Goal: Transaction & Acquisition: Obtain resource

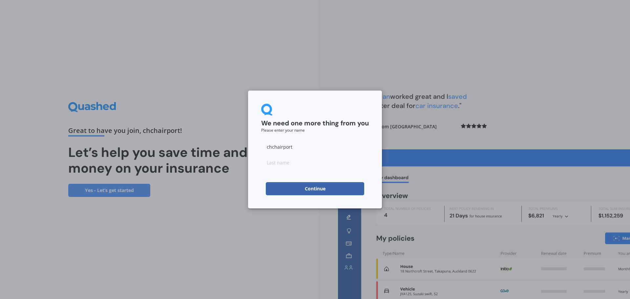
click at [314, 190] on button "Continue" at bounding box center [315, 188] width 98 height 13
click at [287, 161] on input at bounding box center [315, 162] width 108 height 13
type input "One"
click at [292, 189] on button "Continue" at bounding box center [315, 188] width 98 height 13
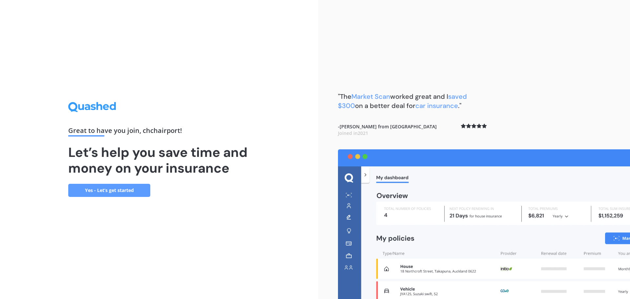
click at [132, 192] on link "Yes - Let’s get started" at bounding box center [109, 190] width 82 height 13
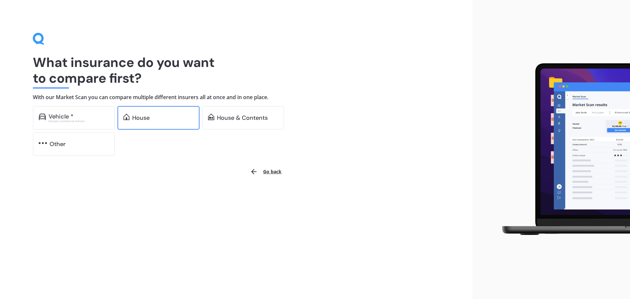
click at [163, 113] on div "House" at bounding box center [158, 118] width 82 height 24
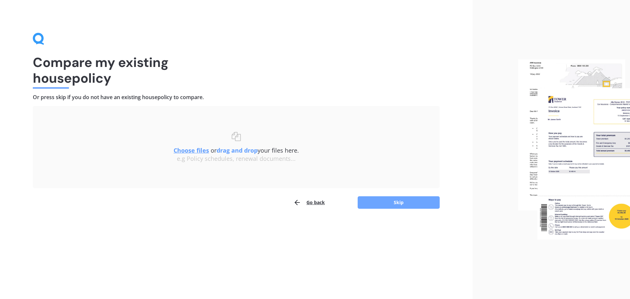
click at [394, 202] on button "Skip" at bounding box center [398, 202] width 82 height 12
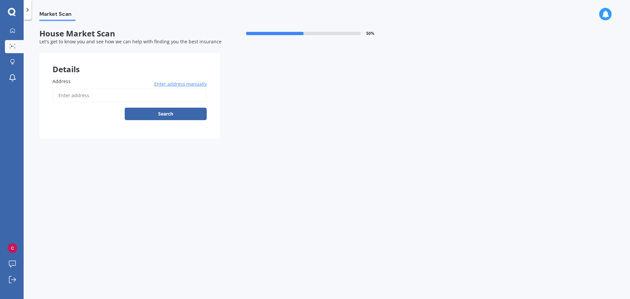
click at [72, 95] on input "Address" at bounding box center [129, 96] width 154 height 14
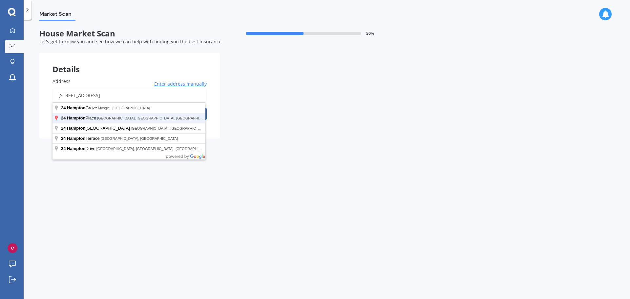
click at [125, 108] on button "Search" at bounding box center [166, 114] width 82 height 12
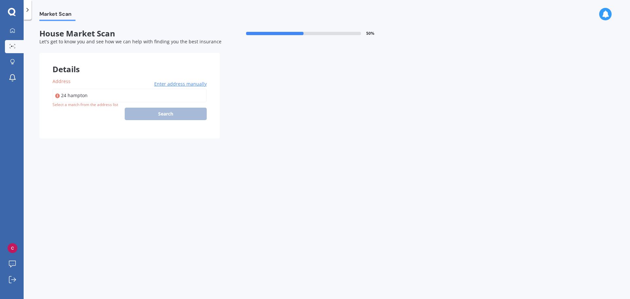
type input "[STREET_ADDRESS][PERSON_NAME]"
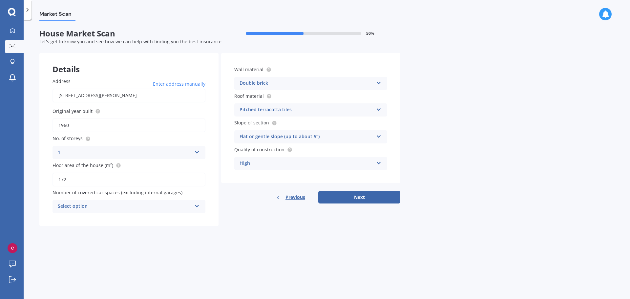
click at [164, 206] on div "Select option" at bounding box center [125, 206] width 134 height 8
click at [164, 206] on div "0" at bounding box center [125, 206] width 134 height 8
click at [358, 195] on div "Previous Next" at bounding box center [310, 197] width 179 height 12
click at [168, 210] on div "Select option" at bounding box center [126, 206] width 131 height 7
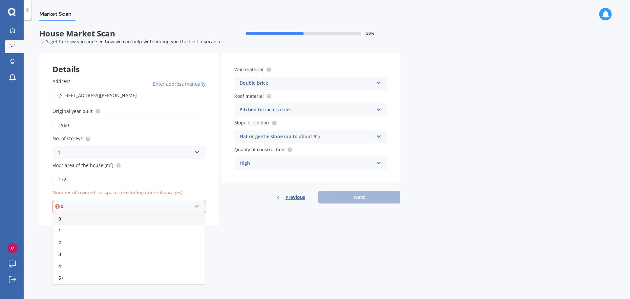
click at [165, 220] on div "0" at bounding box center [129, 219] width 152 height 12
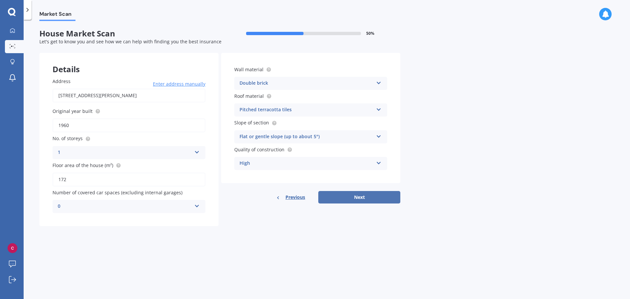
click at [363, 196] on button "Next" at bounding box center [359, 197] width 82 height 12
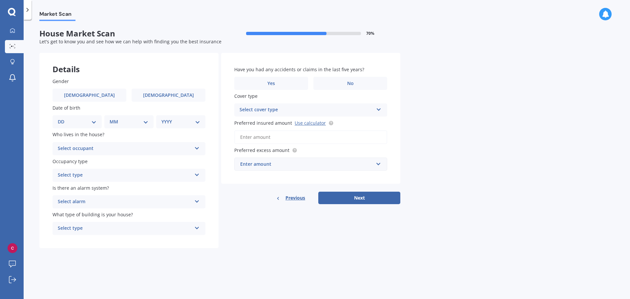
click at [109, 148] on div "Select occupant" at bounding box center [125, 149] width 134 height 8
click at [97, 163] on div "Owner" at bounding box center [129, 161] width 152 height 12
drag, startPoint x: 98, startPoint y: 146, endPoint x: 92, endPoint y: 170, distance: 24.5
click at [98, 147] on div "Owner" at bounding box center [125, 149] width 134 height 8
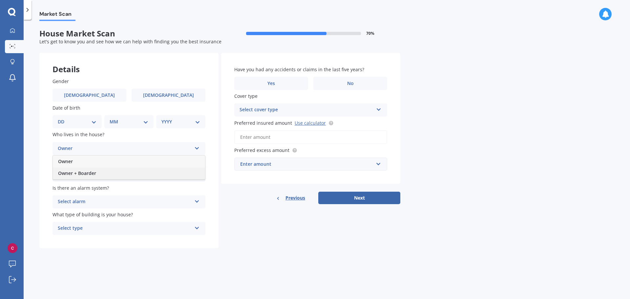
click at [92, 171] on span "Owner + Boarder" at bounding box center [77, 173] width 38 height 6
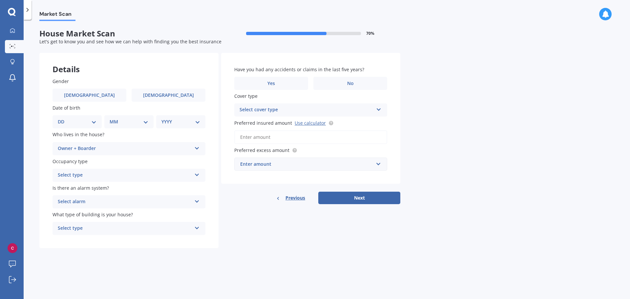
click at [100, 174] on div "Select type" at bounding box center [125, 175] width 134 height 8
click at [94, 189] on div "Permanent" at bounding box center [129, 188] width 152 height 12
click at [106, 200] on div "Select alarm" at bounding box center [125, 202] width 134 height 8
click at [99, 215] on div "Yes, monitored" at bounding box center [129, 215] width 152 height 12
click at [112, 229] on div "Select type" at bounding box center [125, 228] width 134 height 8
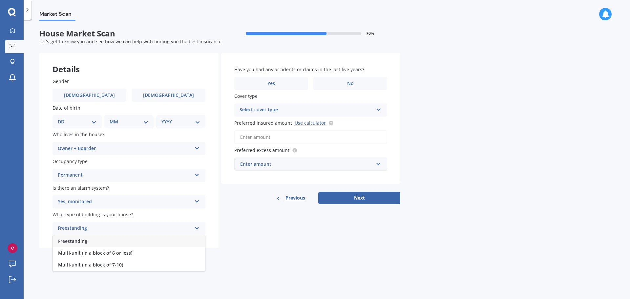
click at [103, 242] on div "Freestanding" at bounding box center [129, 241] width 152 height 12
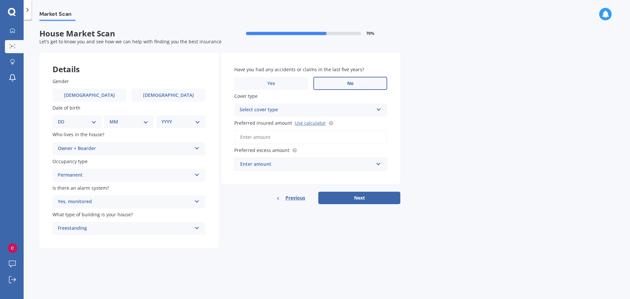
click at [355, 87] on label "No" at bounding box center [350, 83] width 74 height 13
click at [0, 0] on input "No" at bounding box center [0, 0] width 0 height 0
click at [316, 107] on div "Select cover type" at bounding box center [306, 110] width 134 height 8
click at [293, 111] on div "High" at bounding box center [306, 110] width 134 height 8
click at [303, 111] on div "Select cover type" at bounding box center [307, 109] width 131 height 7
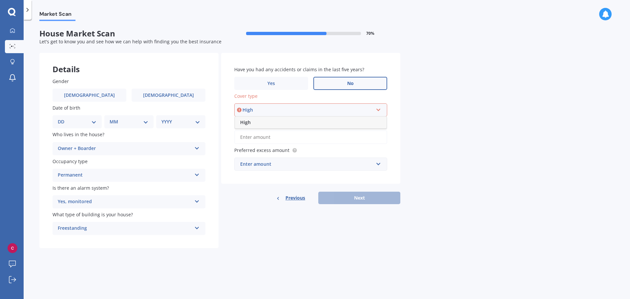
click at [281, 117] on div "High" at bounding box center [311, 122] width 152 height 12
click at [268, 140] on input "Preferred insured amount Use calculator" at bounding box center [310, 137] width 153 height 14
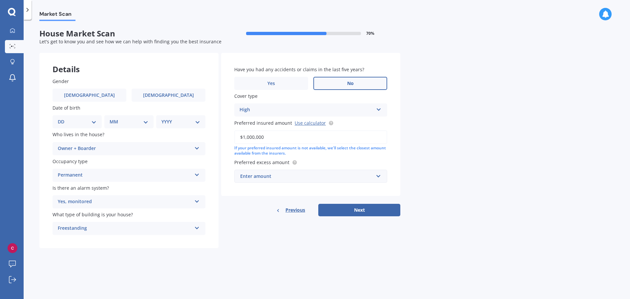
type input "$1,000,000"
click at [338, 182] on input "text" at bounding box center [308, 176] width 147 height 12
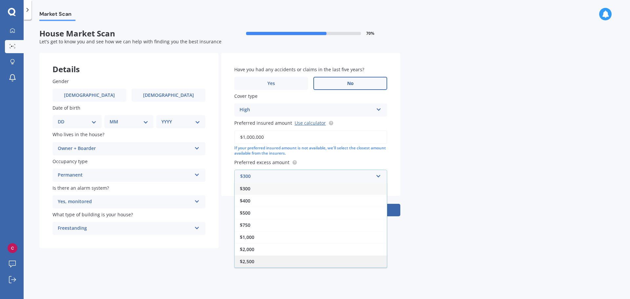
click at [273, 261] on div "$2,500" at bounding box center [310, 261] width 152 height 12
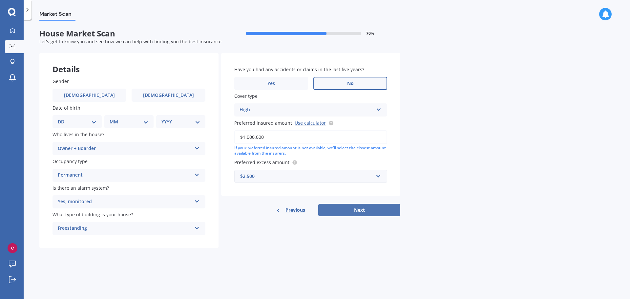
click at [375, 208] on button "Next" at bounding box center [359, 210] width 82 height 12
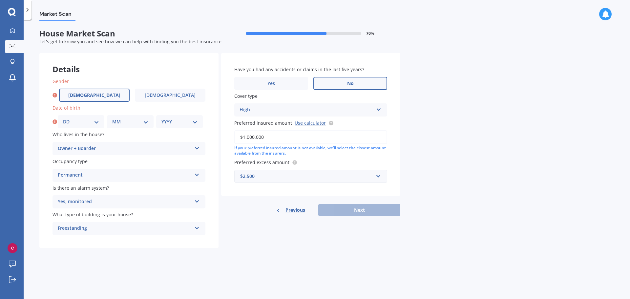
click at [103, 97] on label "[DEMOGRAPHIC_DATA]" at bounding box center [94, 95] width 71 height 13
click at [0, 0] on input "[DEMOGRAPHIC_DATA]" at bounding box center [0, 0] width 0 height 0
click at [90, 120] on select "DD 01 02 03 04 05 06 07 08 09 10 11 12 13 14 15 16 17 18 19 20 21 22 23 24 25 2…" at bounding box center [81, 121] width 36 height 7
select select "10"
click at [63, 118] on select "DD 01 02 03 04 05 06 07 08 09 10 11 12 13 14 15 16 17 18 19 20 21 22 23 24 25 2…" at bounding box center [81, 121] width 36 height 7
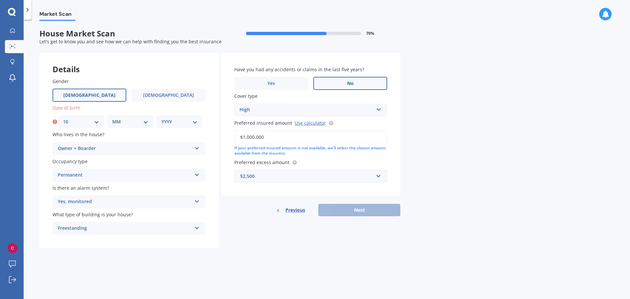
click at [132, 123] on select "MM 01 02 03 04 05 06 07 08 09 10 11 12" at bounding box center [130, 121] width 36 height 7
select select "10"
click at [112, 118] on select "MM 01 02 03 04 05 06 07 08 09 10 11 12" at bounding box center [130, 121] width 36 height 7
click at [193, 119] on select "YYYY 2009 2008 2007 2006 2005 2004 2003 2002 2001 2000 1999 1998 1997 1996 1995…" at bounding box center [179, 121] width 36 height 7
select select "1988"
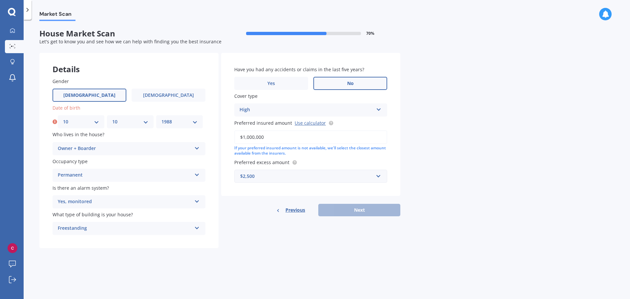
click at [161, 118] on select "YYYY 2009 2008 2007 2006 2005 2004 2003 2002 2001 2000 1999 1998 1997 1996 1995…" at bounding box center [179, 121] width 36 height 7
click at [368, 210] on button "Next" at bounding box center [359, 210] width 82 height 12
select select "10"
select select "1988"
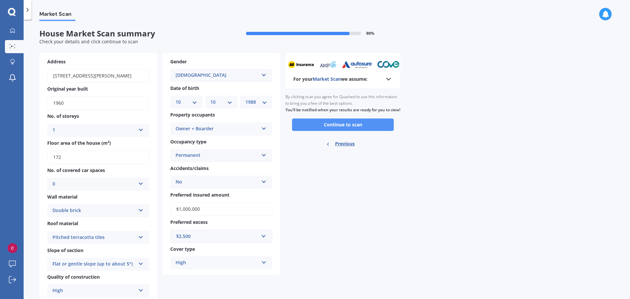
click at [352, 131] on button "Continue to scan" at bounding box center [343, 124] width 102 height 12
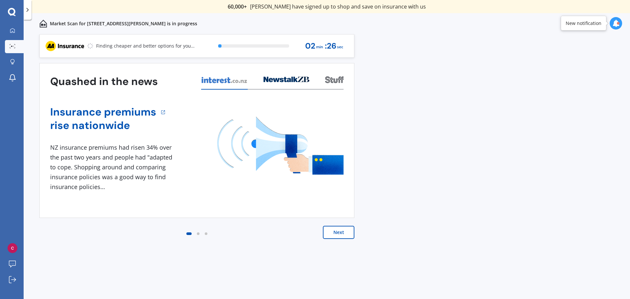
click at [349, 236] on button "Next" at bounding box center [338, 232] width 31 height 13
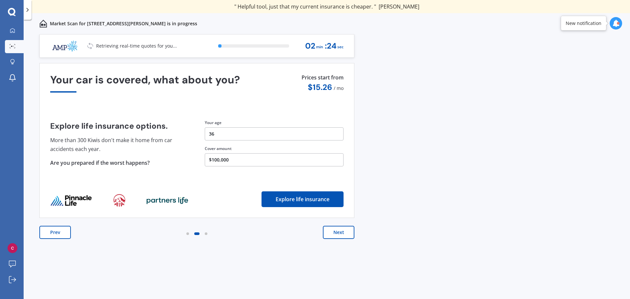
click at [58, 231] on button "Prev" at bounding box center [54, 232] width 31 height 13
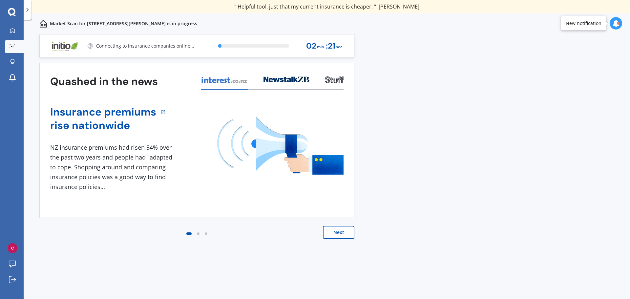
click at [332, 227] on button "Next" at bounding box center [338, 232] width 31 height 13
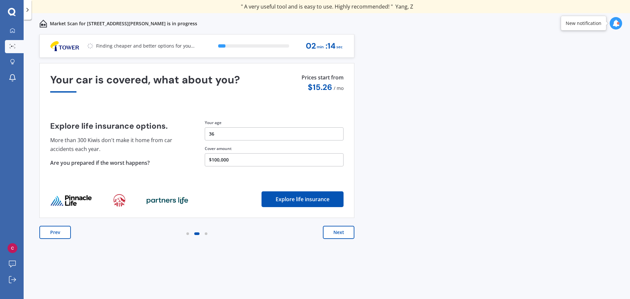
click at [338, 235] on button "Next" at bounding box center [338, 232] width 31 height 13
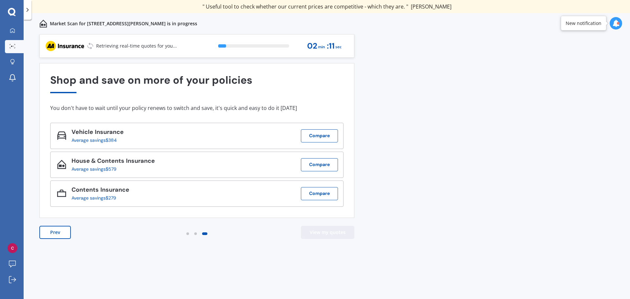
click at [325, 234] on button "View my quotes" at bounding box center [327, 232] width 53 height 13
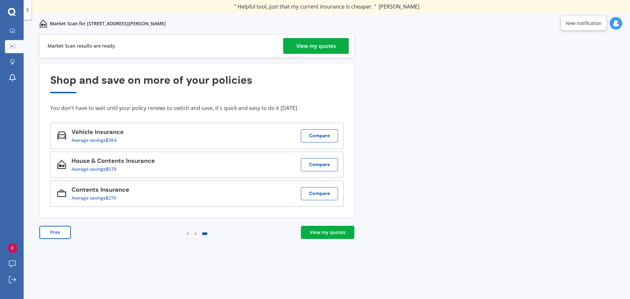
click at [334, 234] on div "View my quotes" at bounding box center [328, 232] width 36 height 7
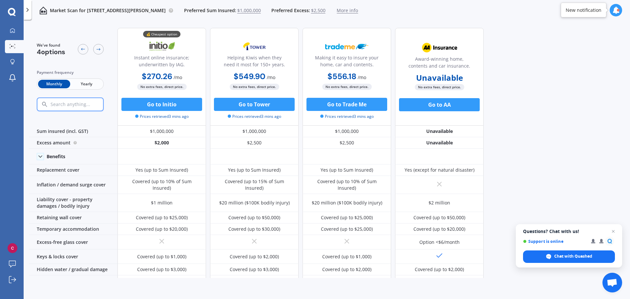
click at [87, 82] on span "Yearly" at bounding box center [86, 84] width 32 height 9
click at [95, 51] on div at bounding box center [98, 49] width 10 height 10
click at [82, 50] on icon at bounding box center [82, 49] width 5 height 5
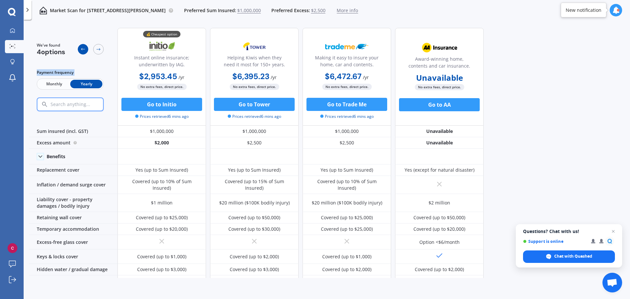
click at [82, 50] on icon at bounding box center [82, 49] width 5 height 5
click at [12, 29] on icon at bounding box center [12, 30] width 5 height 5
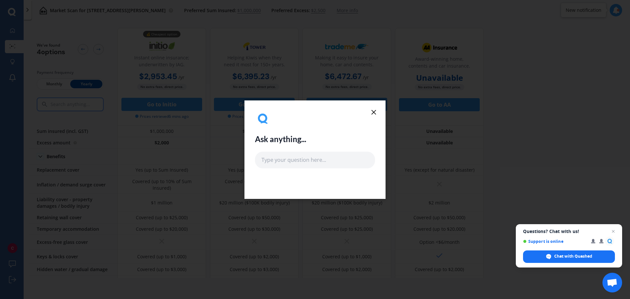
drag, startPoint x: 377, startPoint y: 115, endPoint x: 374, endPoint y: 115, distance: 3.6
click at [376, 115] on icon at bounding box center [374, 112] width 8 height 8
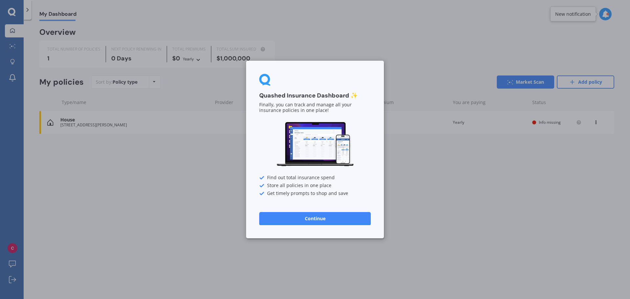
click at [288, 221] on button "Continue" at bounding box center [315, 218] width 112 height 13
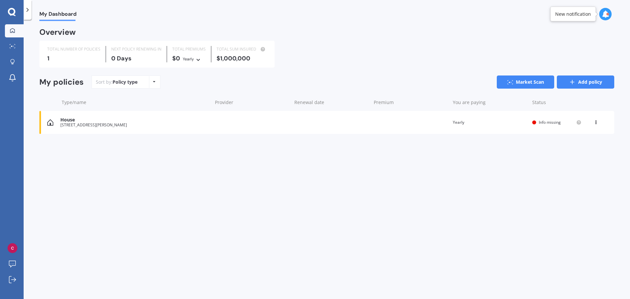
click at [578, 83] on link "Add policy" at bounding box center [585, 81] width 57 height 13
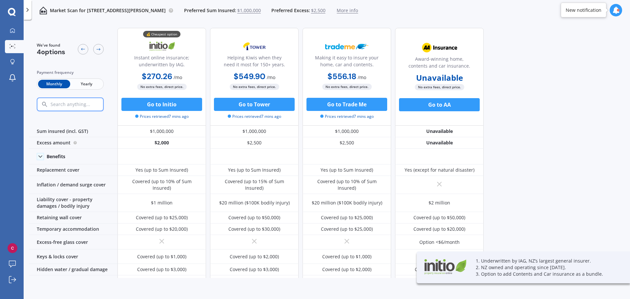
click at [29, 8] on icon at bounding box center [27, 10] width 7 height 7
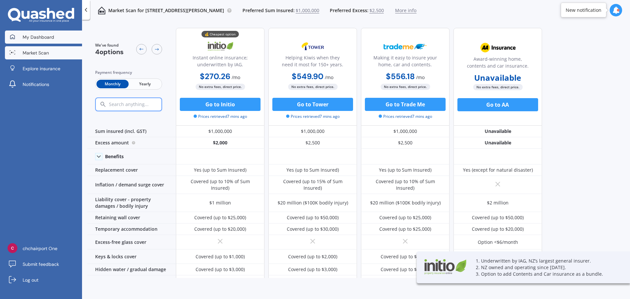
click at [46, 36] on span "My Dashboard" at bounding box center [38, 37] width 31 height 7
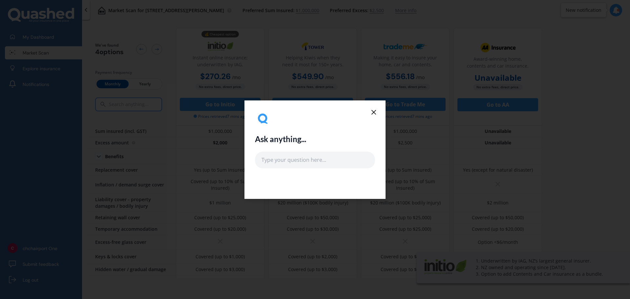
click at [370, 106] on div "Ask anything..." at bounding box center [314, 149] width 141 height 98
click at [374, 112] on icon at bounding box center [374, 112] width 8 height 8
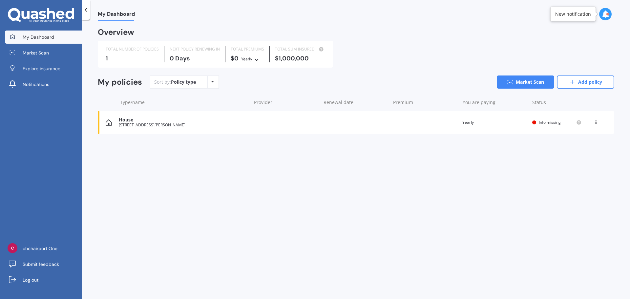
click at [174, 126] on div "[STREET_ADDRESS][PERSON_NAME]" at bounding box center [183, 125] width 129 height 5
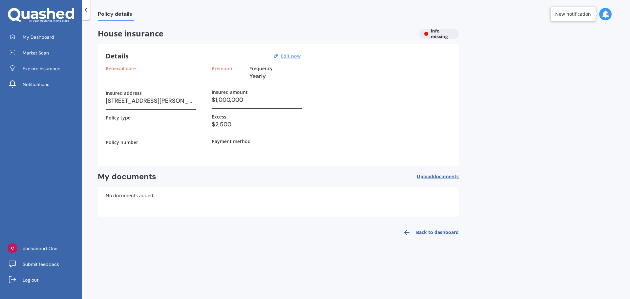
click at [289, 55] on u "Edit now" at bounding box center [291, 56] width 20 height 6
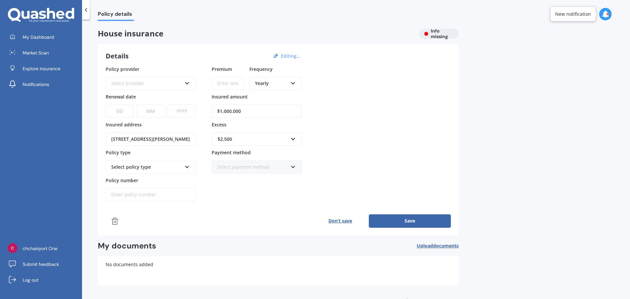
click at [156, 142] on input "[STREET_ADDRESS][PERSON_NAME]" at bounding box center [151, 138] width 90 height 13
click at [156, 141] on input "[STREET_ADDRESS][PERSON_NAME]" at bounding box center [151, 138] width 90 height 13
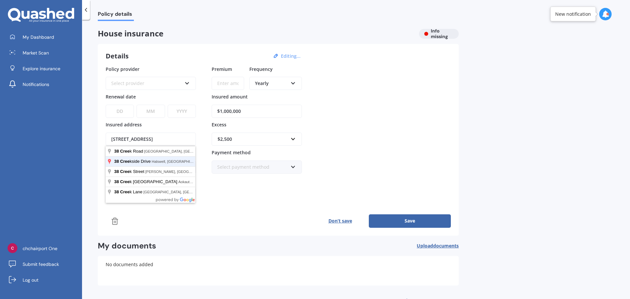
click at [369, 214] on button "Save" at bounding box center [410, 220] width 82 height 13
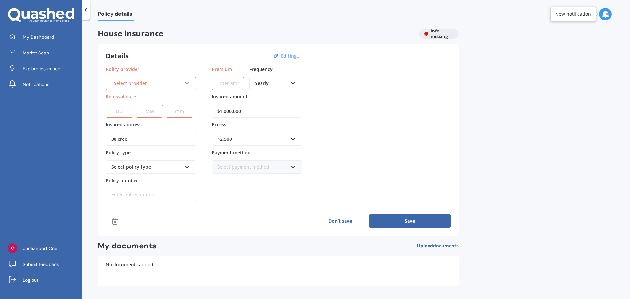
type input "38 Creekside Drive, Halswell, Christchurch 8025"
click at [154, 81] on div "Select provider" at bounding box center [148, 83] width 68 height 7
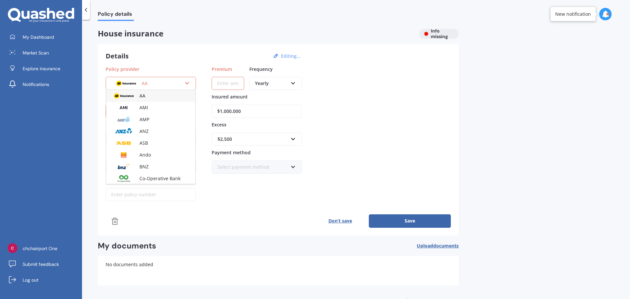
click at [167, 79] on div "AA AA AMI AMP ANZ ASB Ando BNZ Co-Operative Bank FMG Initio Kiwibank Lantern MA…" at bounding box center [151, 83] width 90 height 13
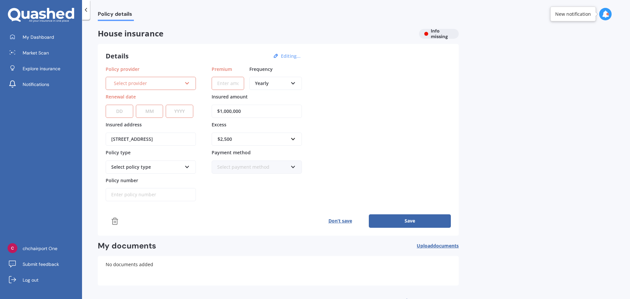
click at [175, 169] on div "Select policy type" at bounding box center [146, 166] width 71 height 7
click at [181, 169] on div "Select policy type" at bounding box center [146, 166] width 71 height 7
click at [182, 168] on div "Select policy type" at bounding box center [151, 166] width 90 height 13
click at [125, 117] on select "DD 01 02 03 04 05 06 07 08 09 10 11 12 13 14 15 16 17 18 19 20 21 22 23 24 25 2…" at bounding box center [120, 111] width 28 height 13
drag, startPoint x: 124, startPoint y: 102, endPoint x: 125, endPoint y: 99, distance: 3.8
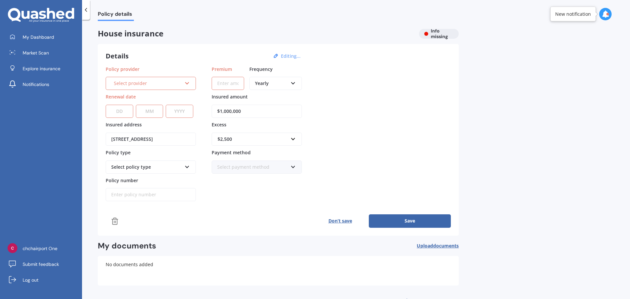
click at [124, 102] on div "DD 01 02 03 04 05 06 07 08 09 10 11 12 13 14 15 16 17 18 19 20 21 22 23 24 25 2…" at bounding box center [150, 106] width 88 height 21
click at [138, 83] on div "Select provider" at bounding box center [148, 83] width 68 height 7
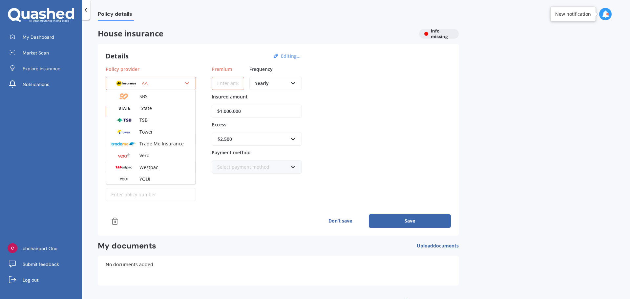
scroll to position [178, 0]
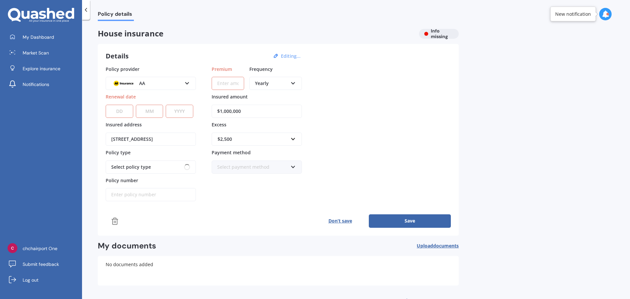
click at [175, 59] on div "Details Editing..." at bounding box center [204, 56] width 197 height 9
click at [114, 220] on icon at bounding box center [115, 221] width 8 height 8
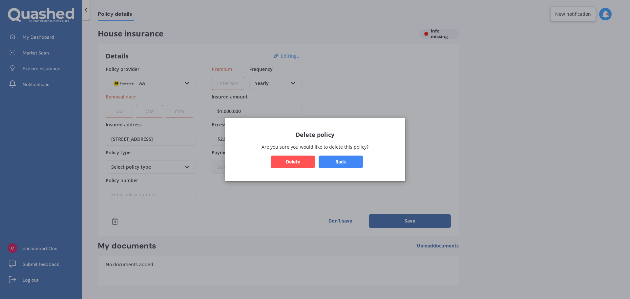
click at [299, 159] on button "Delete" at bounding box center [293, 161] width 44 height 12
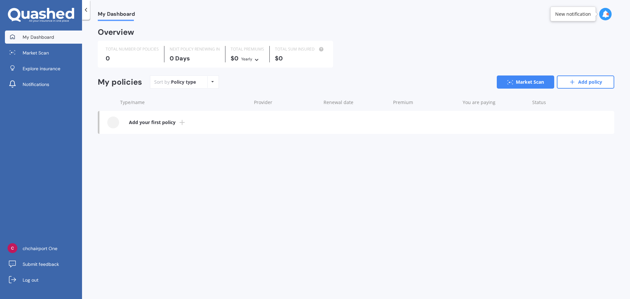
click at [168, 123] on b "Add your first policy" at bounding box center [152, 122] width 47 height 7
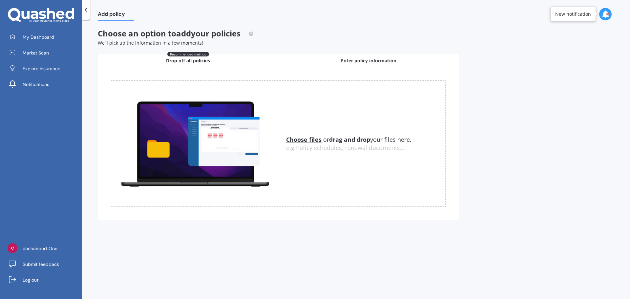
click at [355, 61] on span "Enter policy information" at bounding box center [368, 60] width 55 height 7
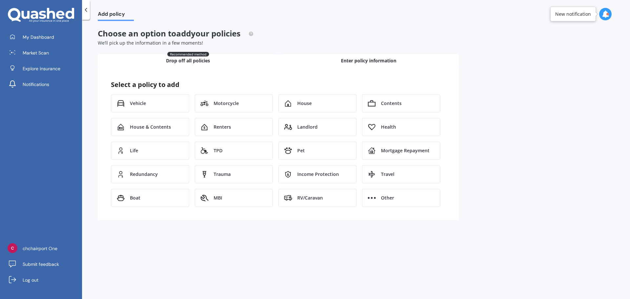
click at [233, 58] on div "Recommended method Drop off all policies" at bounding box center [188, 60] width 180 height 13
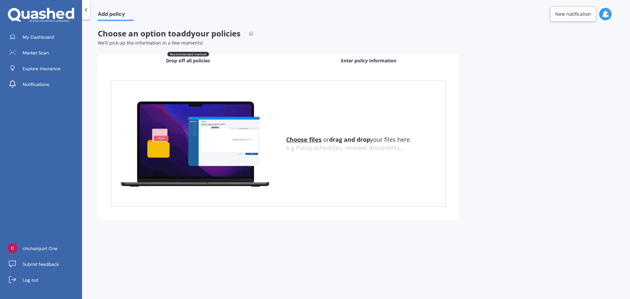
click at [353, 64] on div "Enter policy information" at bounding box center [368, 60] width 180 height 13
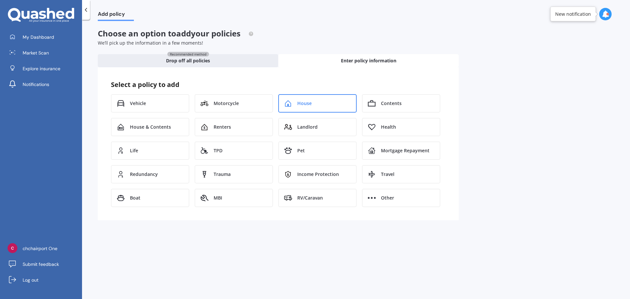
click at [309, 102] on span "House" at bounding box center [304, 103] width 14 height 7
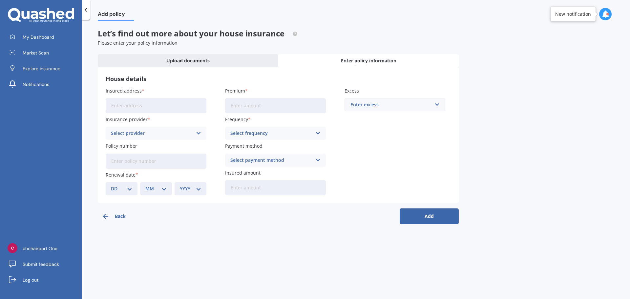
click at [135, 104] on input "Insured address" at bounding box center [156, 105] width 101 height 15
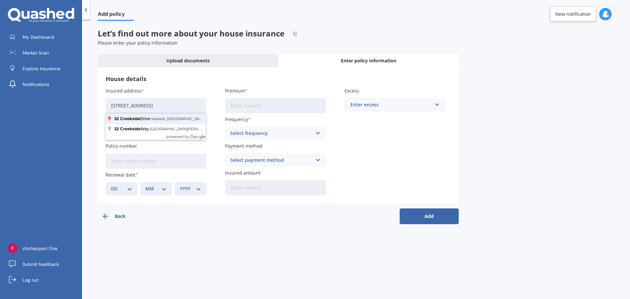
click at [399, 208] on button "Add" at bounding box center [428, 216] width 59 height 16
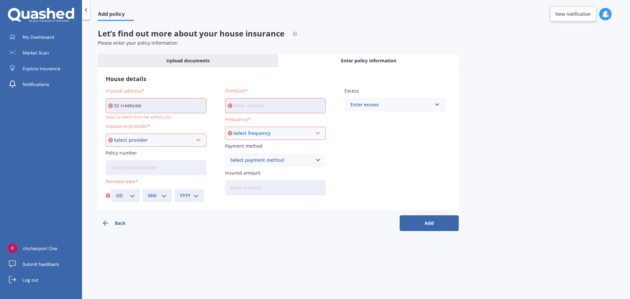
type input "32 Creekside Drive, Halswell, Christchurch 8025"
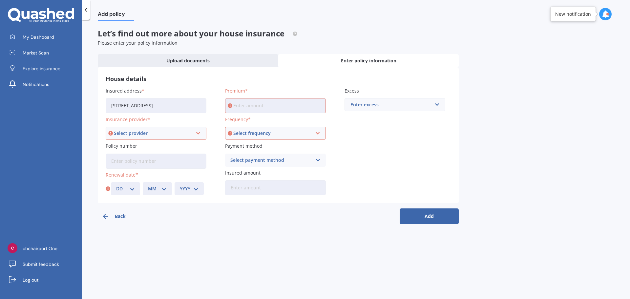
click at [173, 133] on div "Select provider" at bounding box center [153, 133] width 78 height 7
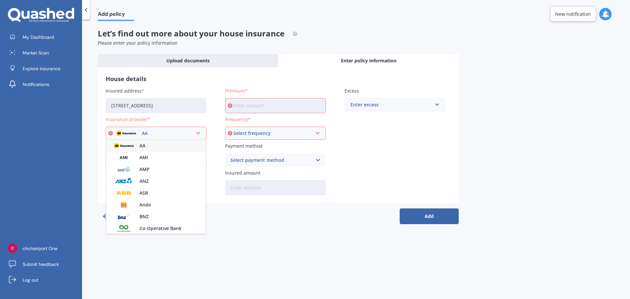
click at [173, 132] on div "AA" at bounding box center [153, 133] width 78 height 7
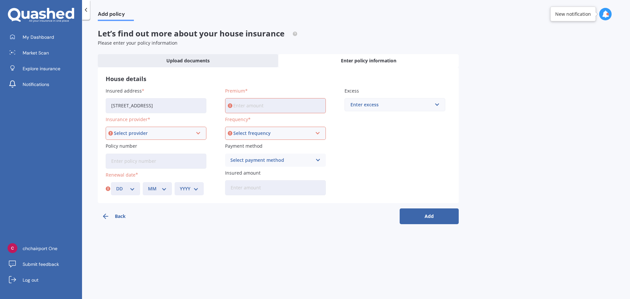
click at [192, 131] on div "Select provider" at bounding box center [153, 133] width 78 height 7
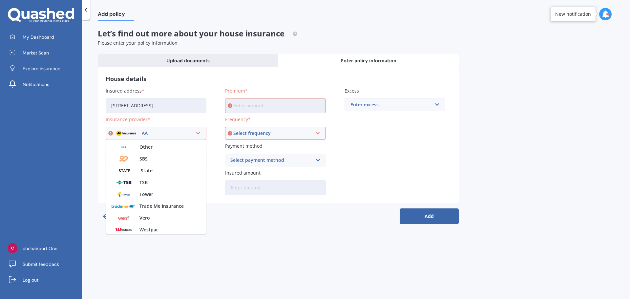
scroll to position [178, 0]
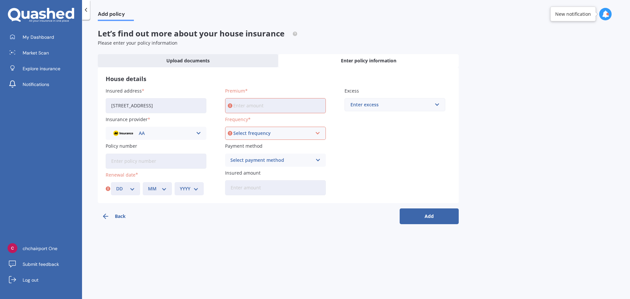
click at [280, 256] on div "Add policy Let’s find out more about your house insurance Please enter your pol…" at bounding box center [356, 160] width 548 height 279
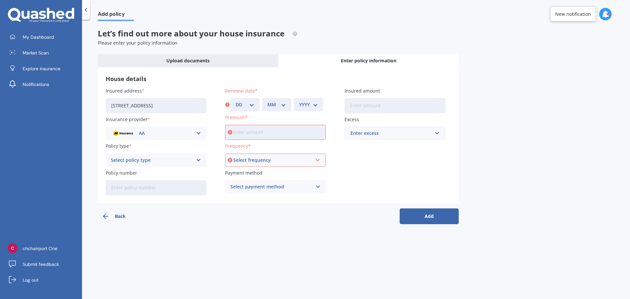
click at [88, 11] on icon at bounding box center [86, 10] width 7 height 7
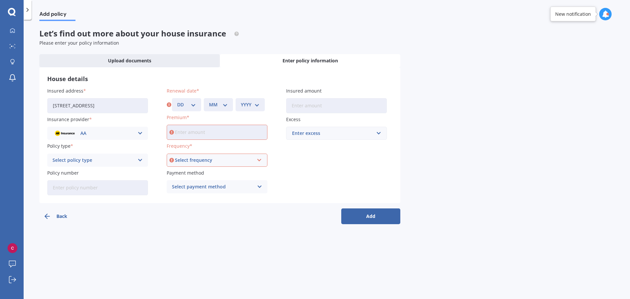
click at [50, 12] on span "Add policy" at bounding box center [57, 15] width 36 height 9
drag, startPoint x: 29, startPoint y: 10, endPoint x: 101, endPoint y: 35, distance: 76.1
click at [30, 10] on icon at bounding box center [27, 10] width 7 height 7
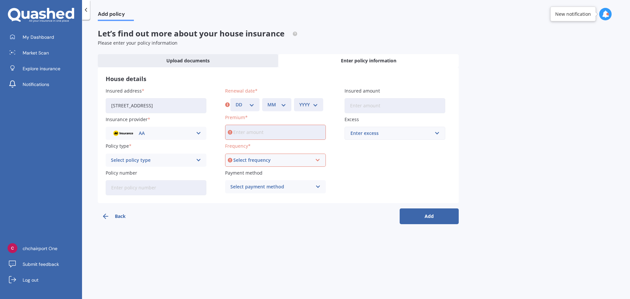
click at [113, 214] on button "Back" at bounding box center [127, 216] width 59 height 16
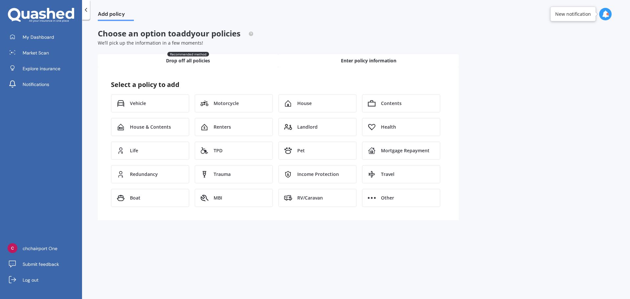
click at [186, 58] on span "Drop off all policies" at bounding box center [188, 60] width 44 height 7
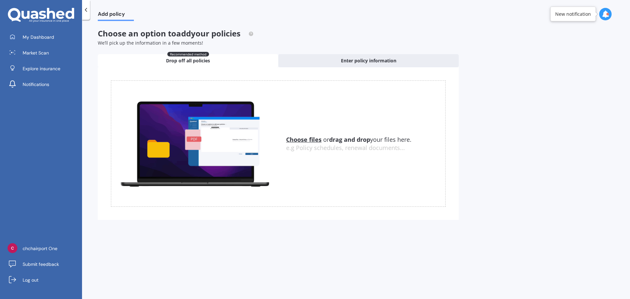
click at [82, 9] on div at bounding box center [86, 10] width 8 height 20
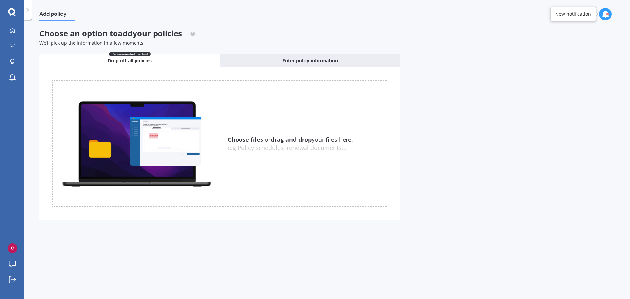
click at [81, 8] on div "Add policy" at bounding box center [327, 10] width 606 height 21
click at [30, 7] on icon at bounding box center [27, 10] width 7 height 7
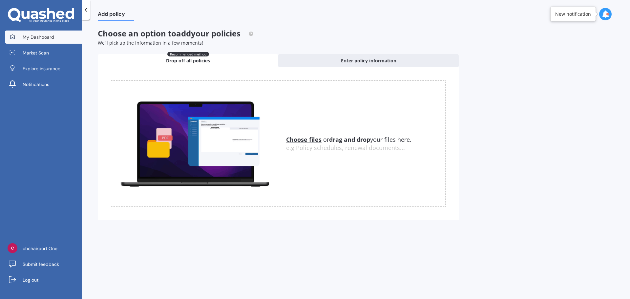
click at [60, 37] on link "My Dashboard" at bounding box center [43, 36] width 77 height 13
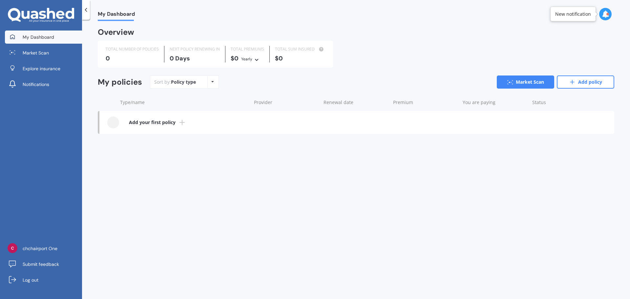
click at [174, 121] on b "Add your first policy" at bounding box center [152, 122] width 47 height 7
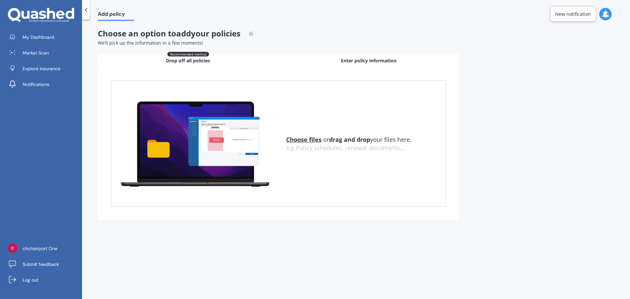
click at [327, 59] on div "Enter policy information" at bounding box center [368, 60] width 180 height 13
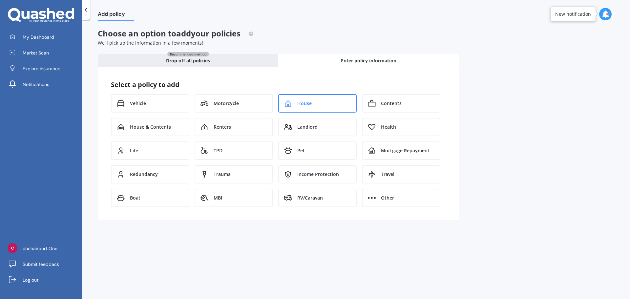
click at [309, 105] on span "House" at bounding box center [304, 103] width 14 height 7
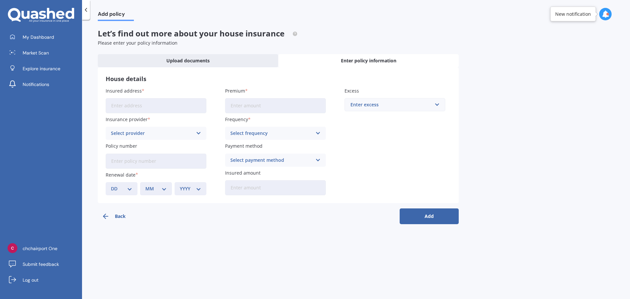
click at [184, 130] on div "Select provider" at bounding box center [152, 133] width 82 height 7
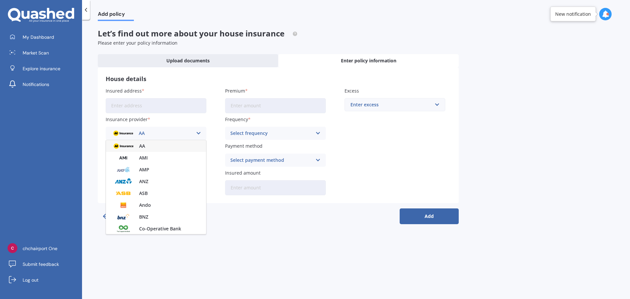
click at [183, 131] on div "AA" at bounding box center [152, 133] width 82 height 7
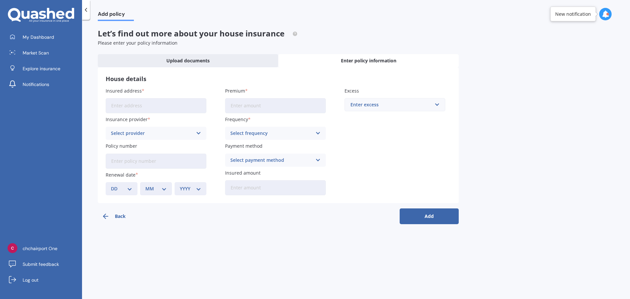
click at [609, 11] on div at bounding box center [605, 14] width 12 height 12
click at [565, 44] on div "Market Scan Ready" at bounding box center [549, 43] width 46 height 7
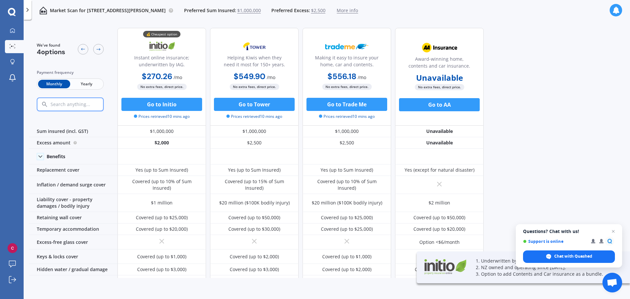
click at [196, 14] on div "Market Scan for 24 Hampton Place, Burnside, Christchurch 8053 Preferred Sum Ins…" at bounding box center [194, 10] width 326 height 21
click at [173, 12] on circle at bounding box center [171, 10] width 4 height 4
click at [93, 81] on span "Yearly" at bounding box center [86, 84] width 32 height 9
